Goal: Task Accomplishment & Management: Manage account settings

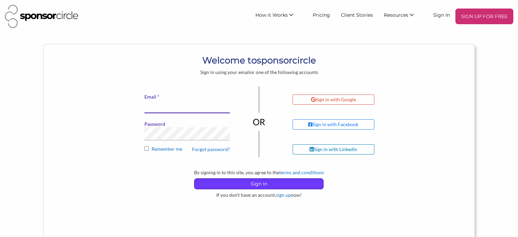
type input "[EMAIL_ADDRESS][DOMAIN_NAME]"
click at [254, 182] on p "Sign In" at bounding box center [259, 184] width 129 height 10
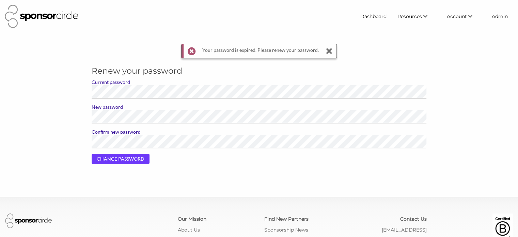
click at [120, 157] on input "CHANGE PASSWORD" at bounding box center [121, 159] width 58 height 10
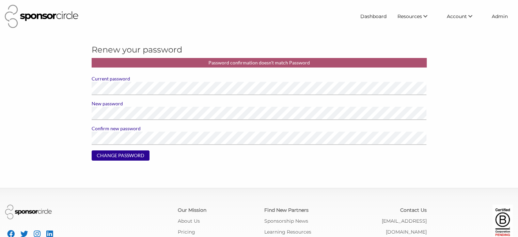
click at [129, 95] on form "Password confirmation doesn't match Password Current password New password Conf…" at bounding box center [259, 112] width 335 height 108
click at [142, 79] on label "Current password" at bounding box center [259, 79] width 335 height 6
click at [142, 80] on label "Current password" at bounding box center [259, 79] width 335 height 6
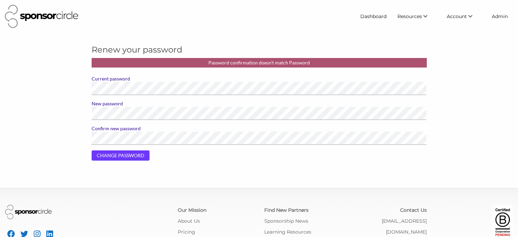
click at [122, 156] on input "CHANGE PASSWORD" at bounding box center [121, 155] width 58 height 10
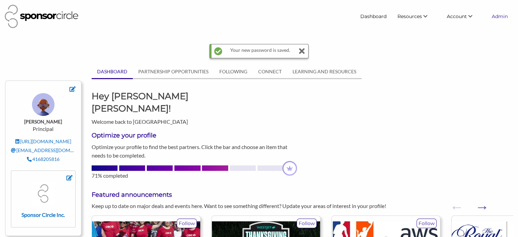
click at [501, 14] on link "Admin" at bounding box center [500, 16] width 27 height 12
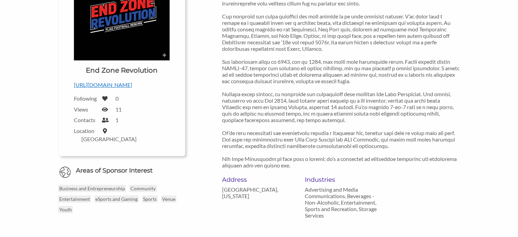
scroll to position [155, 0]
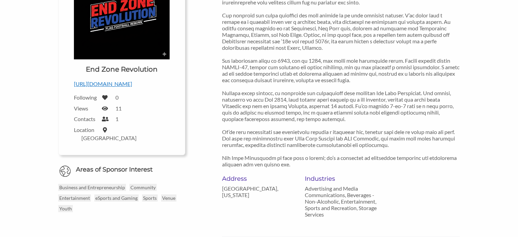
click at [120, 82] on p "[URL][DOMAIN_NAME]" at bounding box center [122, 83] width 96 height 9
